Goal: Information Seeking & Learning: Learn about a topic

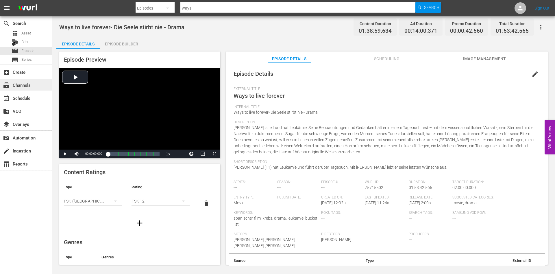
click at [31, 84] on div "subscriptions Channels" at bounding box center [16, 83] width 32 height 5
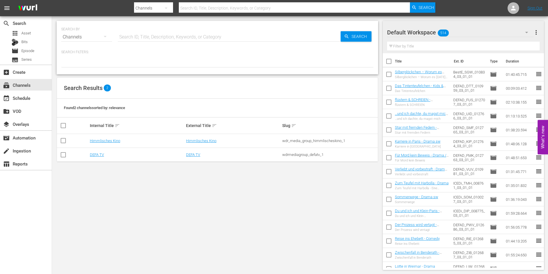
click at [115, 137] on td "Himmlisches Kino" at bounding box center [137, 141] width 96 height 14
click at [107, 141] on link "Himmlisches Kino" at bounding box center [105, 140] width 30 height 4
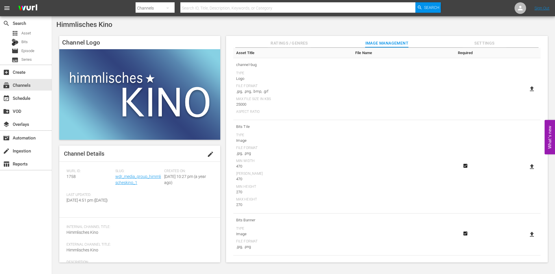
scroll to position [40, 0]
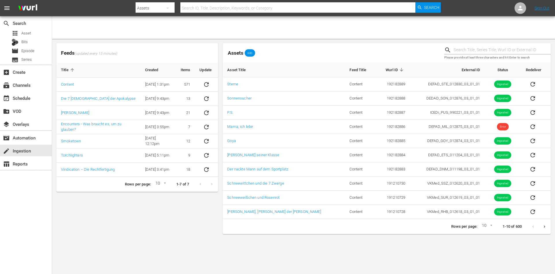
click at [208, 7] on input "text" at bounding box center [297, 8] width 235 height 14
paste input "Based on a true story – deep emotional resonance and authenticity"
type input "Based on a true story – deep emotional resonance and authenticity"
click at [161, 8] on button "button" at bounding box center [168, 8] width 14 height 14
click at [157, 43] on div "Episodes" at bounding box center [153, 42] width 23 height 9
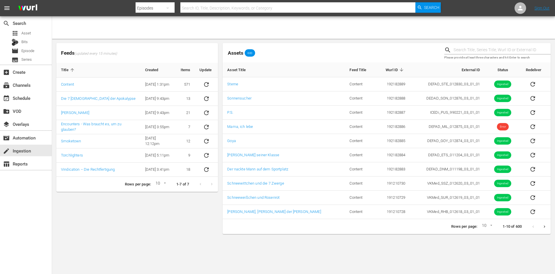
click at [212, 6] on div "Channels Series Episodes Bits Assets" at bounding box center [277, 137] width 555 height 274
click at [210, 9] on input "text" at bounding box center [297, 8] width 235 height 14
type input "october baby"
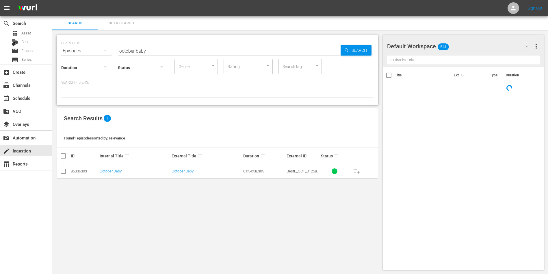
click at [106, 167] on td "October Baby" at bounding box center [135, 171] width 72 height 14
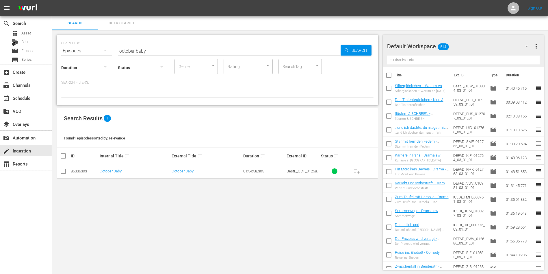
click at [106, 168] on td "October Baby" at bounding box center [135, 171] width 72 height 14
click at [108, 168] on td "October Baby" at bounding box center [135, 171] width 72 height 14
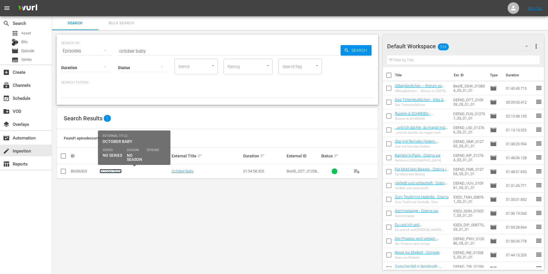
click at [108, 172] on link "October Baby" at bounding box center [111, 171] width 22 height 4
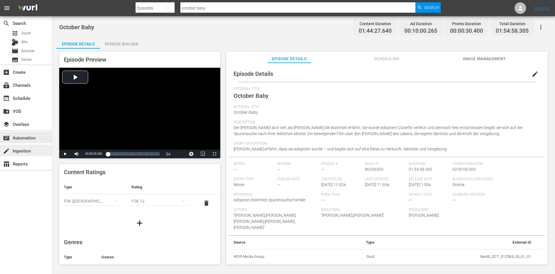
click at [32, 145] on div "create Ingestion" at bounding box center [26, 150] width 52 height 12
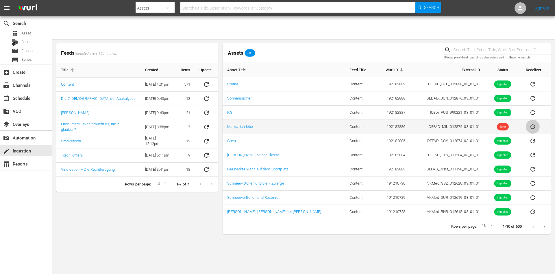
click at [534, 126] on button "sticky table" at bounding box center [532, 127] width 14 height 14
